Goal: Transaction & Acquisition: Purchase product/service

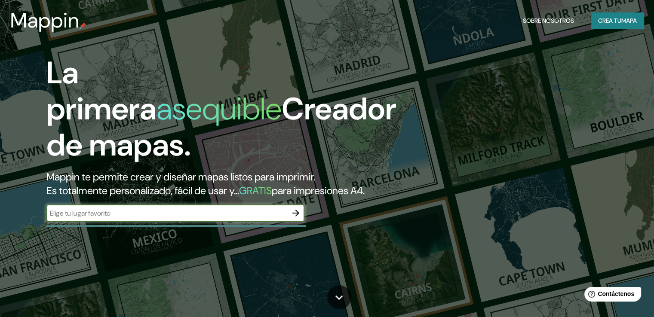
click at [196, 218] on input "text" at bounding box center [166, 214] width 241 height 10
type input "[GEOGRAPHIC_DATA][PERSON_NAME], [GEOGRAPHIC_DATA]"
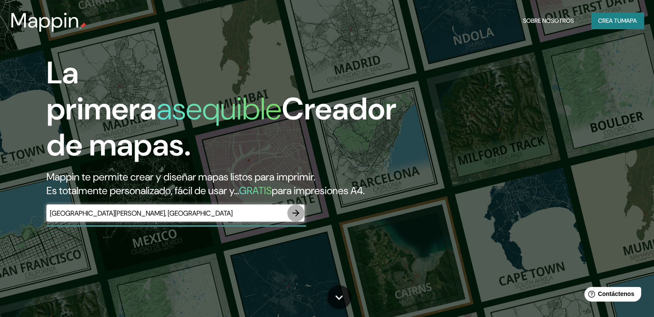
click at [297, 217] on icon "button" at bounding box center [295, 213] width 7 height 7
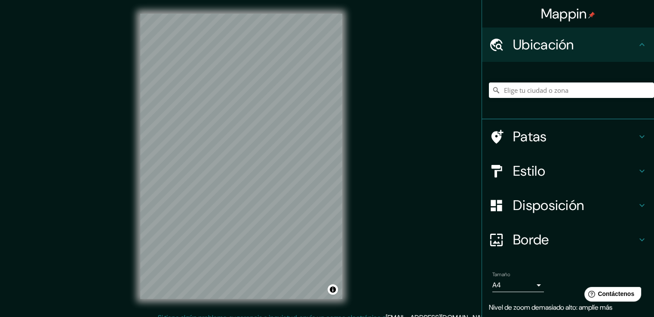
click at [391, 215] on div "Mappin Ubicación Patas Estilo Disposición Borde Elige un borde. Consejo : puede…" at bounding box center [327, 163] width 654 height 327
click at [536, 88] on input "Elige tu ciudad o zona" at bounding box center [571, 90] width 165 height 15
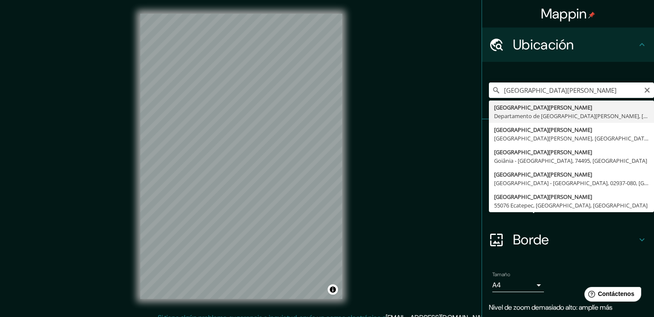
type input "[GEOGRAPHIC_DATA][PERSON_NAME], [GEOGRAPHIC_DATA][PERSON_NAME], [GEOGRAPHIC_DAT…"
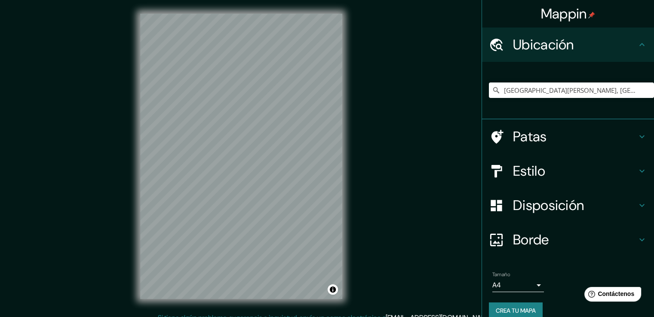
click at [543, 164] on h4 "Estilo" at bounding box center [575, 171] width 124 height 17
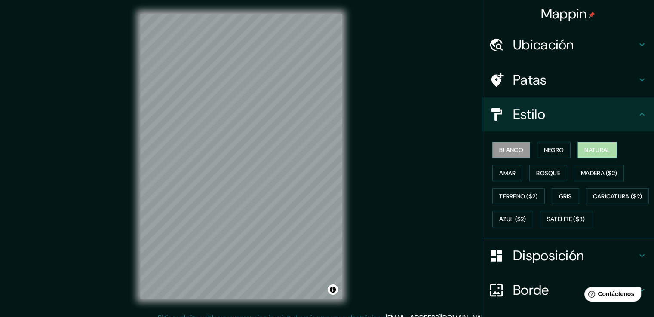
click at [592, 156] on button "Natural" at bounding box center [597, 150] width 40 height 16
click at [557, 174] on button "Bosque" at bounding box center [548, 173] width 38 height 16
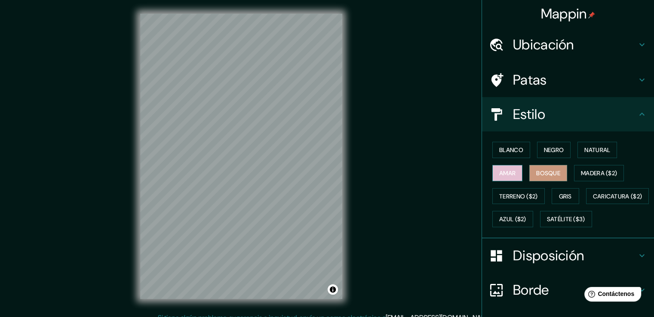
click at [502, 175] on font "Amar" at bounding box center [507, 173] width 16 height 8
click at [499, 154] on font "Blanco" at bounding box center [511, 150] width 24 height 8
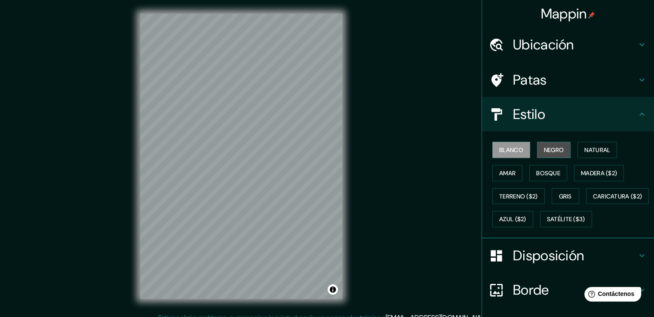
click at [544, 146] on font "Negro" at bounding box center [554, 150] width 20 height 8
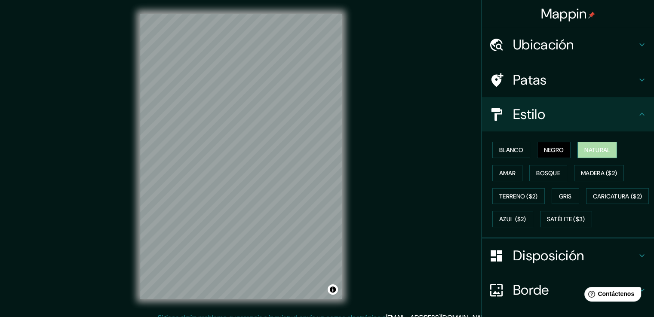
click at [590, 151] on font "Natural" at bounding box center [597, 150] width 26 height 8
click at [559, 151] on button "Negro" at bounding box center [554, 150] width 34 height 16
click at [587, 140] on div "Blanco Negro Natural Amar Bosque Madera ($2) Terreno ($2) Gris Caricatura ($2) …" at bounding box center [571, 184] width 165 height 92
click at [584, 147] on font "Natural" at bounding box center [597, 150] width 26 height 8
click at [504, 145] on font "Blanco" at bounding box center [511, 149] width 24 height 11
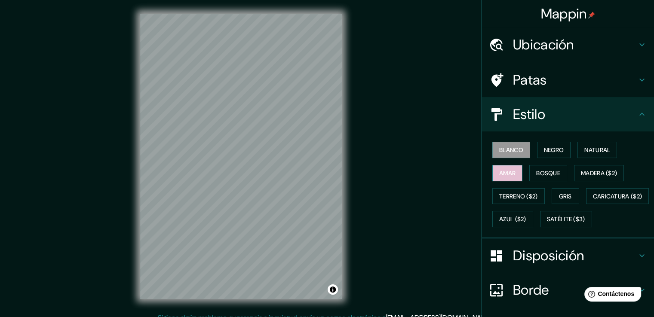
click at [507, 173] on font "Amar" at bounding box center [507, 173] width 16 height 8
click at [536, 168] on font "Bosque" at bounding box center [548, 173] width 24 height 11
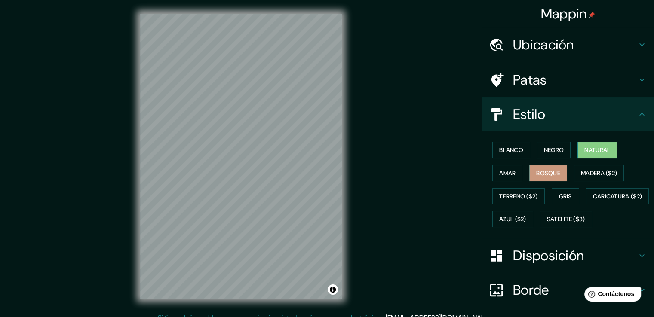
click at [588, 147] on font "Natural" at bounding box center [597, 150] width 26 height 8
